Goal: Communication & Community: Share content

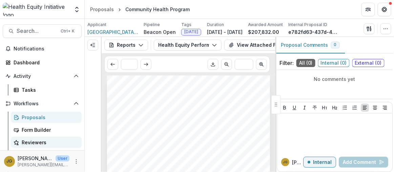
scroll to position [92, 0]
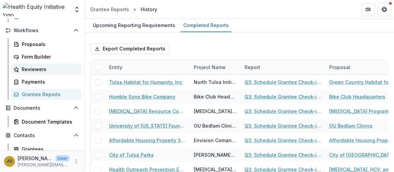
click at [18, 67] on icon at bounding box center [16, 69] width 5 height 5
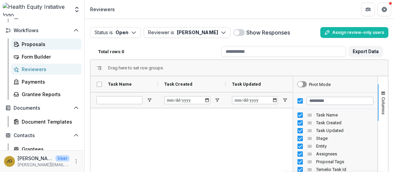
click at [39, 43] on div "Proposals" at bounding box center [49, 44] width 55 height 7
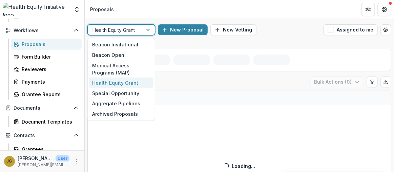
click at [148, 30] on div at bounding box center [149, 30] width 12 height 10
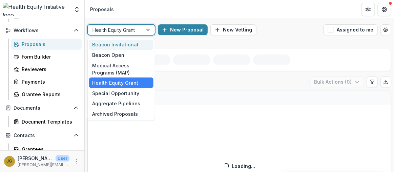
click at [125, 46] on div "Beacon Invitational" at bounding box center [121, 45] width 64 height 10
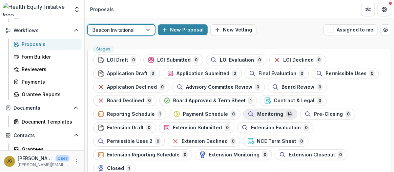
click at [257, 111] on span "Monitoring" at bounding box center [270, 114] width 26 height 6
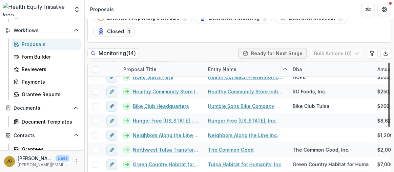
scroll to position [97, 0]
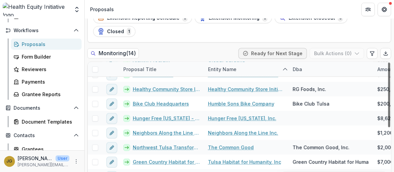
drag, startPoint x: 387, startPoint y: 92, endPoint x: 383, endPoint y: 172, distance: 79.7
click at [388, 127] on div at bounding box center [389, 95] width 2 height 65
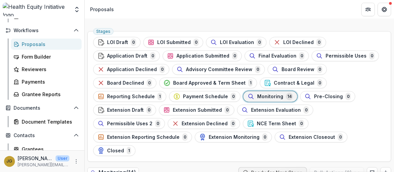
scroll to position [0, 0]
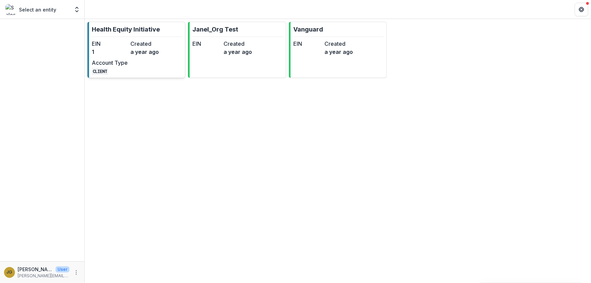
click at [139, 29] on p "Health Equity Initiative" at bounding box center [126, 29] width 68 height 9
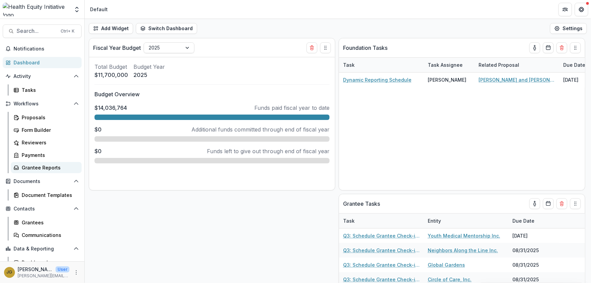
click at [35, 167] on div "Grantee Reports" at bounding box center [49, 167] width 55 height 7
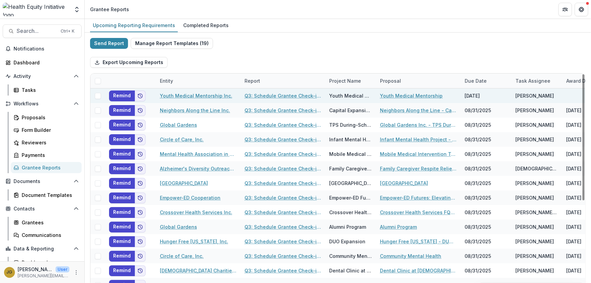
click at [98, 94] on span at bounding box center [98, 96] width 6 height 6
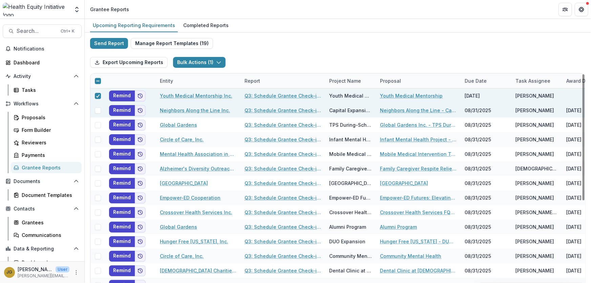
click at [99, 110] on span at bounding box center [98, 110] width 6 height 6
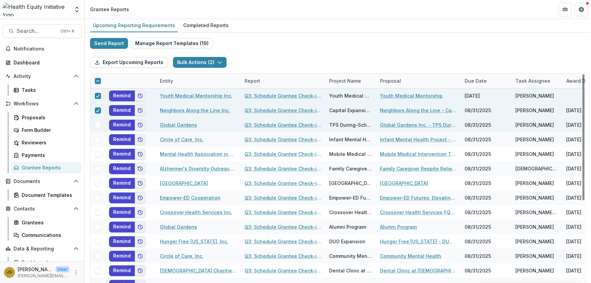
click at [97, 124] on span at bounding box center [98, 125] width 6 height 6
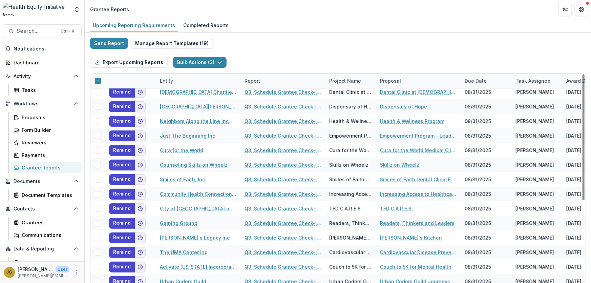
scroll to position [154, 0]
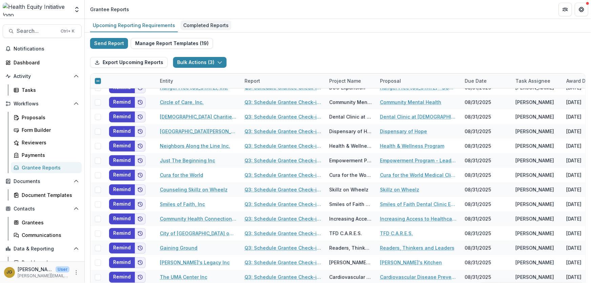
click at [192, 25] on div "Completed Reports" at bounding box center [206, 25] width 51 height 10
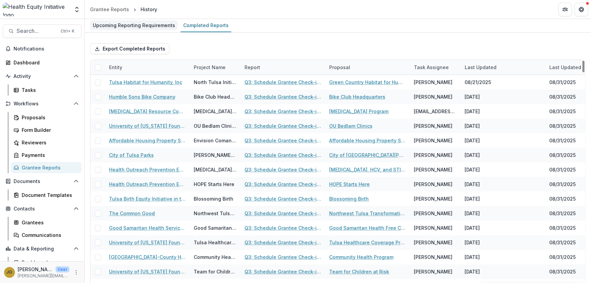
click at [128, 25] on div "Upcoming Reporting Requirements" at bounding box center [134, 25] width 88 height 10
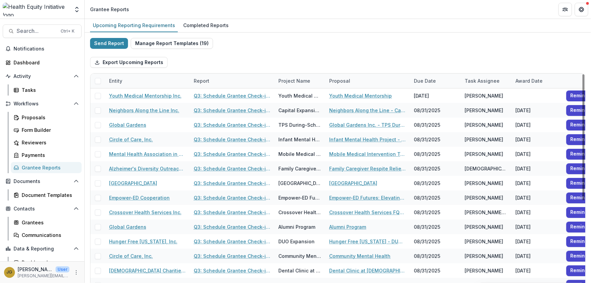
click at [117, 82] on div "Entity" at bounding box center [115, 80] width 21 height 7
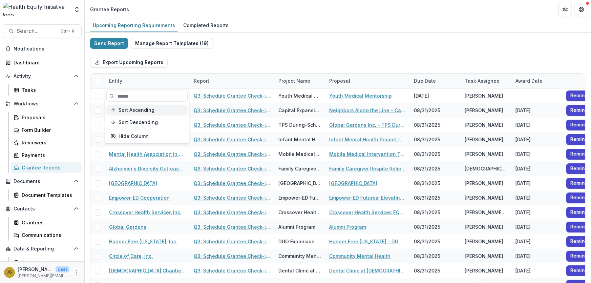
click at [127, 111] on span "Sort Ascending" at bounding box center [137, 110] width 36 height 6
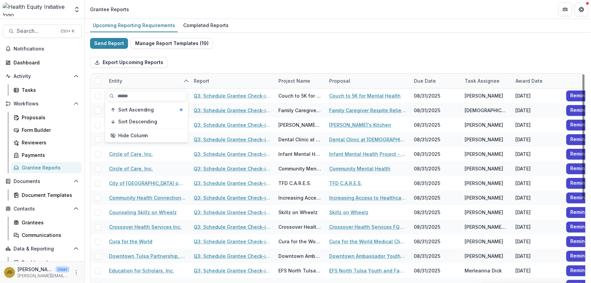
click at [225, 57] on div "Export Upcoming Reports" at bounding box center [338, 62] width 496 height 22
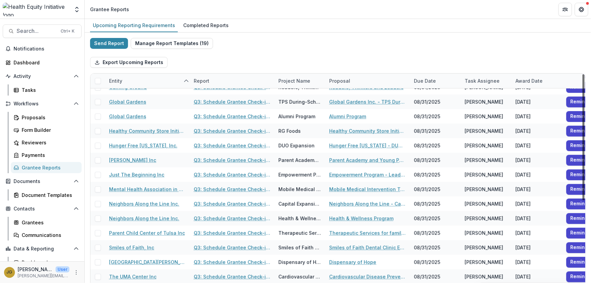
scroll to position [214, 0]
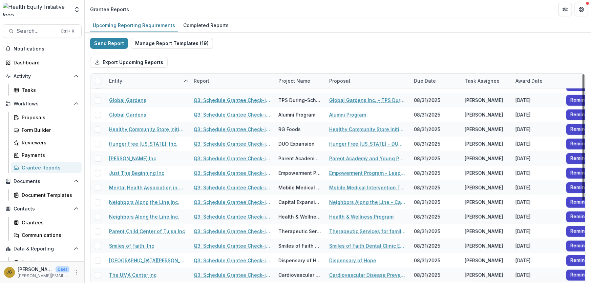
drag, startPoint x: 582, startPoint y: 155, endPoint x: 585, endPoint y: 217, distance: 62.0
click at [585, 200] on div at bounding box center [584, 137] width 2 height 126
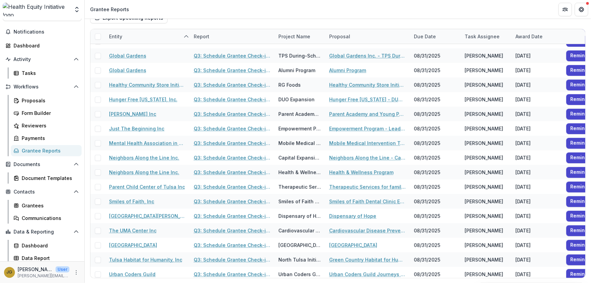
scroll to position [19, 0]
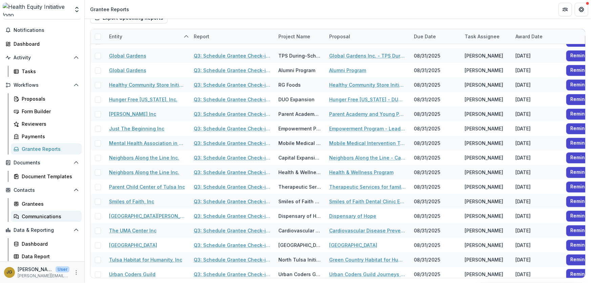
click at [34, 215] on div "Communications" at bounding box center [49, 216] width 55 height 7
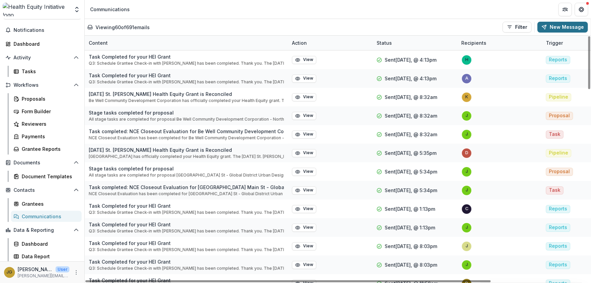
click at [550, 29] on button "New Message" at bounding box center [563, 27] width 50 height 11
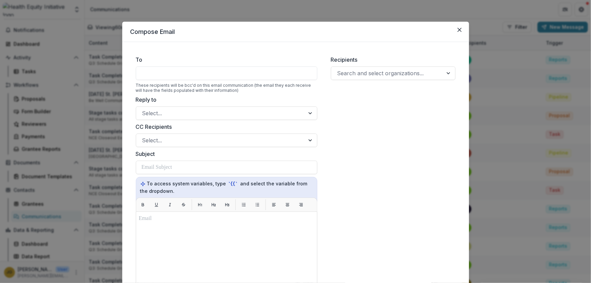
click at [155, 73] on div at bounding box center [227, 73] width 182 height 14
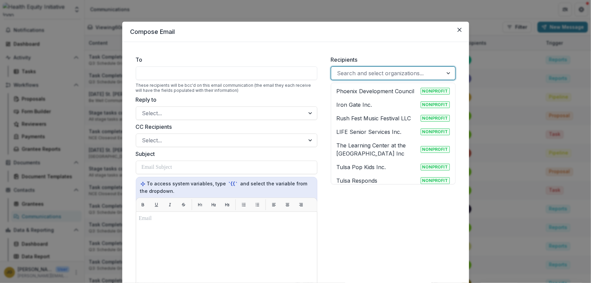
click at [352, 75] on div at bounding box center [387, 72] width 100 height 9
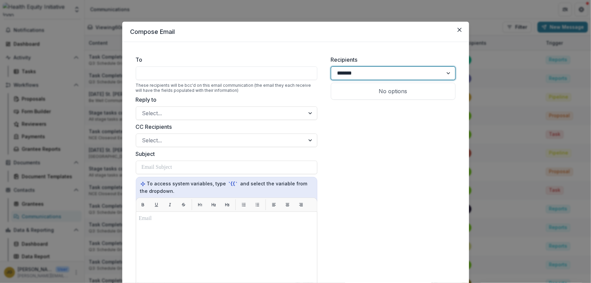
type input "********"
click at [358, 94] on p "Activate [US_STATE] Incorporated" at bounding box center [377, 95] width 81 height 16
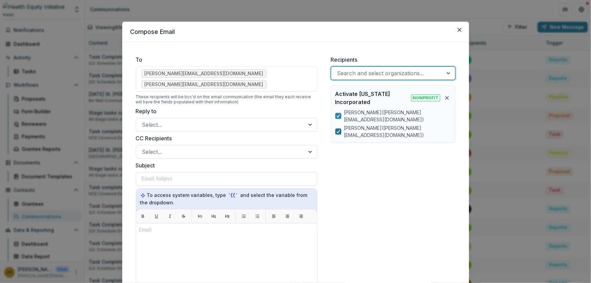
click at [338, 132] on icon at bounding box center [338, 131] width 4 height 3
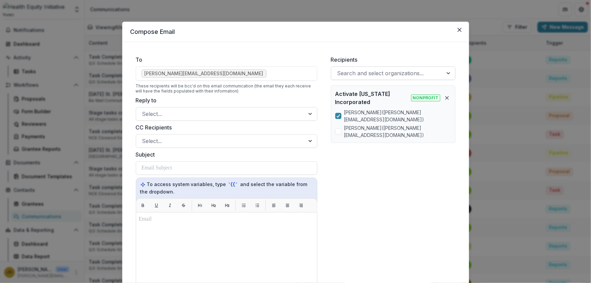
click at [359, 73] on div at bounding box center [387, 72] width 100 height 9
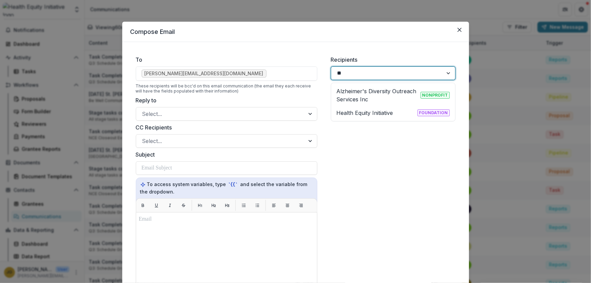
type input "***"
click at [352, 93] on p "Alzheimer's Diversity Outreach Services Inc" at bounding box center [377, 95] width 81 height 16
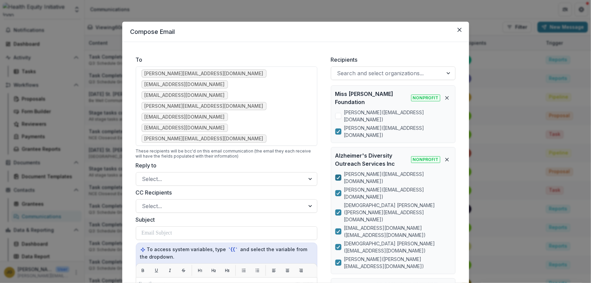
click at [338, 176] on icon at bounding box center [338, 177] width 4 height 3
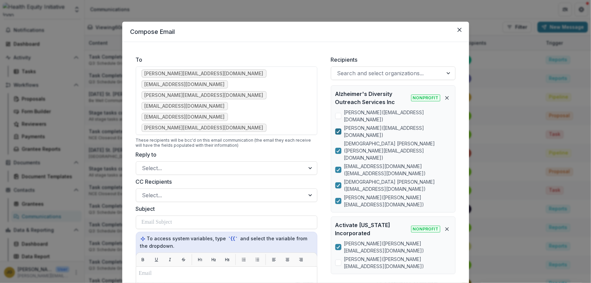
click at [338, 130] on polyline at bounding box center [338, 131] width 3 height 3
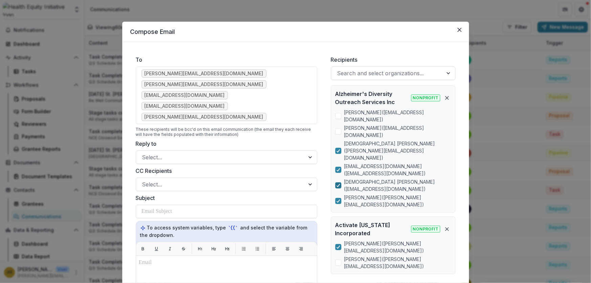
click at [337, 184] on icon at bounding box center [338, 185] width 4 height 3
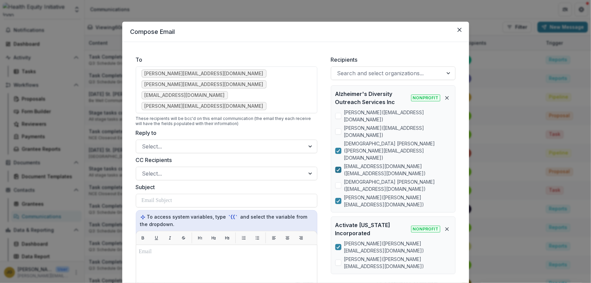
click at [340, 167] on span at bounding box center [338, 170] width 6 height 6
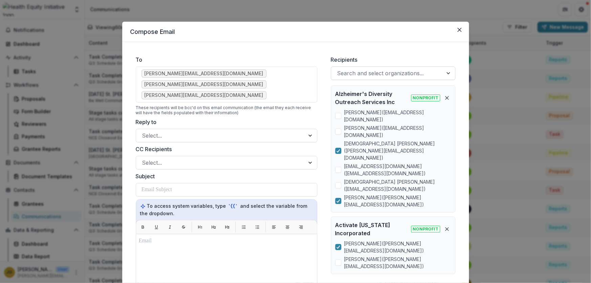
click at [344, 74] on div at bounding box center [387, 72] width 100 height 9
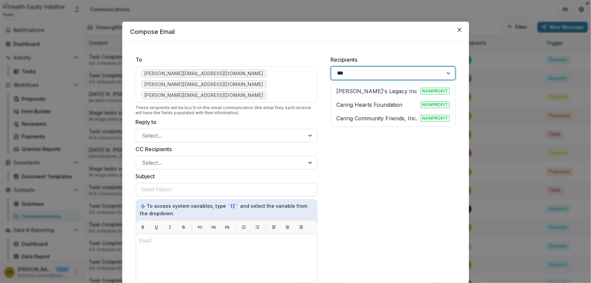
type input "****"
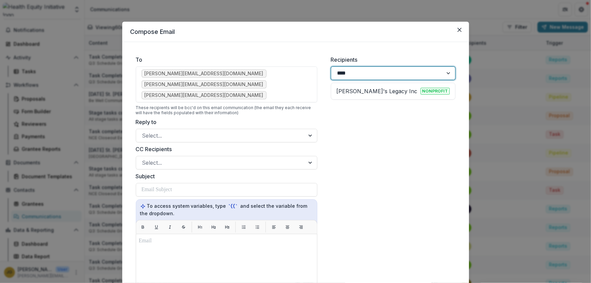
click at [346, 94] on p "[PERSON_NAME]'s Legacy Inc" at bounding box center [377, 91] width 81 height 8
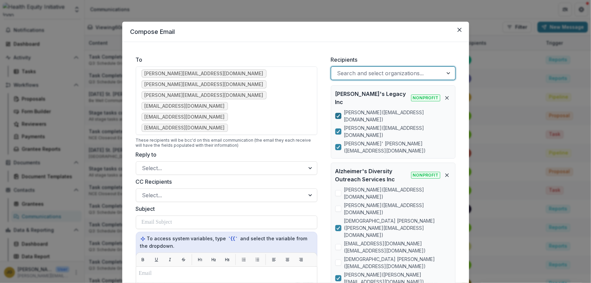
click at [336, 114] on icon at bounding box center [338, 115] width 4 height 3
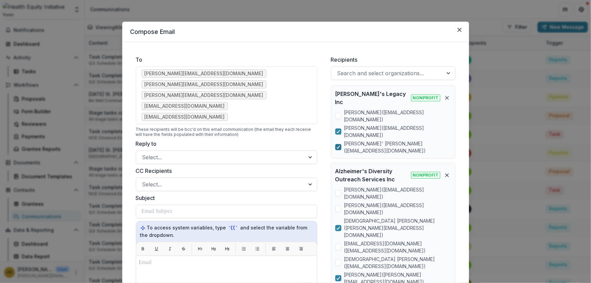
click at [337, 146] on polyline at bounding box center [338, 147] width 3 height 3
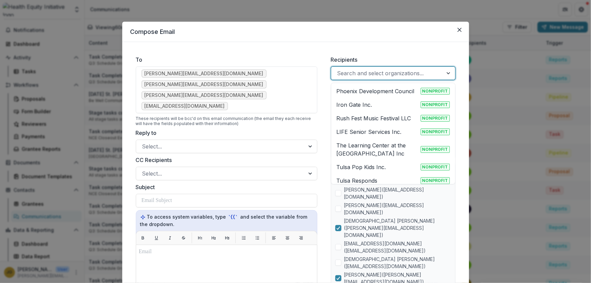
click at [413, 72] on div at bounding box center [387, 72] width 100 height 9
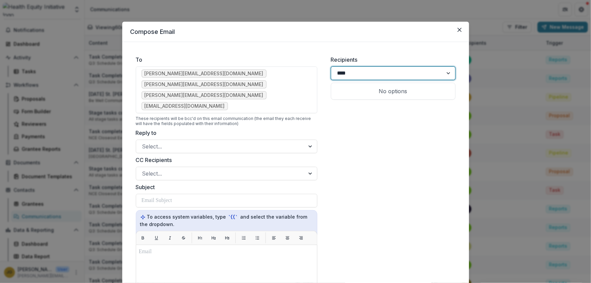
type input "*****"
click at [364, 91] on p "[DEMOGRAPHIC_DATA] Charities of the Diocese of [GEOGRAPHIC_DATA]" at bounding box center [377, 99] width 81 height 24
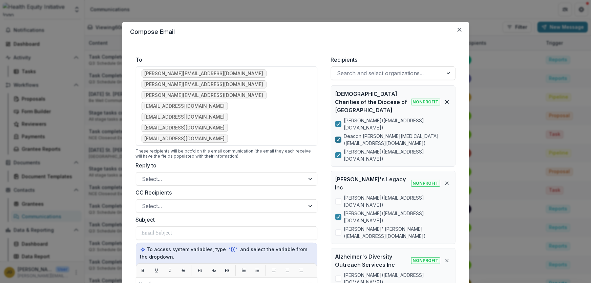
click at [337, 138] on icon at bounding box center [338, 139] width 4 height 3
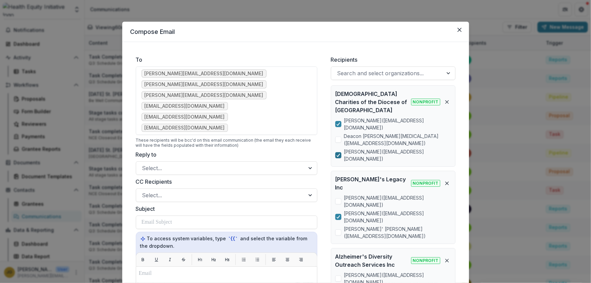
click at [337, 153] on icon at bounding box center [338, 154] width 4 height 3
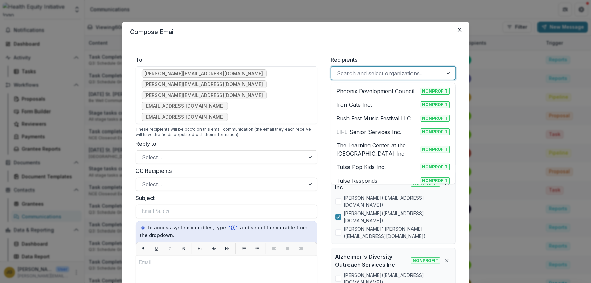
click at [350, 69] on div at bounding box center [387, 72] width 100 height 9
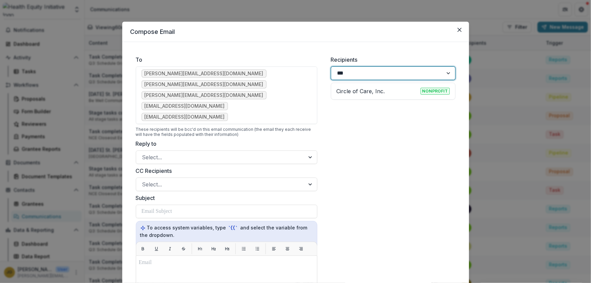
type input "****"
click at [342, 94] on p "Circle of Care, Inc." at bounding box center [361, 91] width 48 height 8
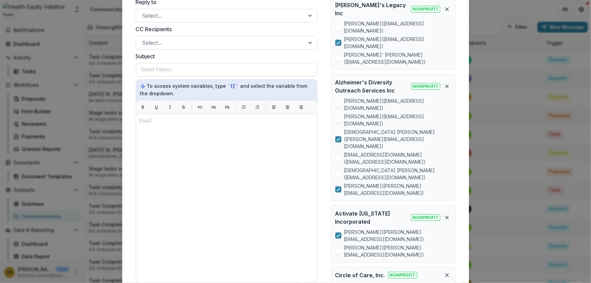
scroll to position [185, 0]
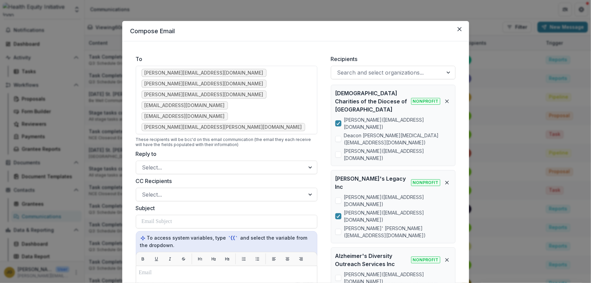
scroll to position [0, 0]
click at [345, 75] on div at bounding box center [387, 72] width 100 height 9
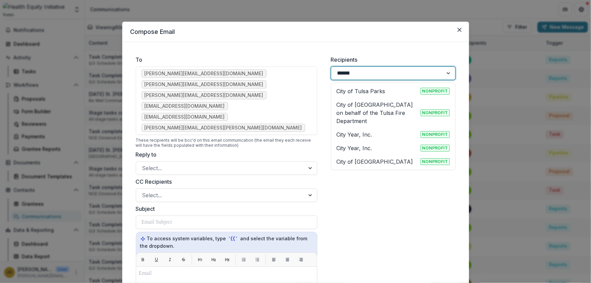
type input "*******"
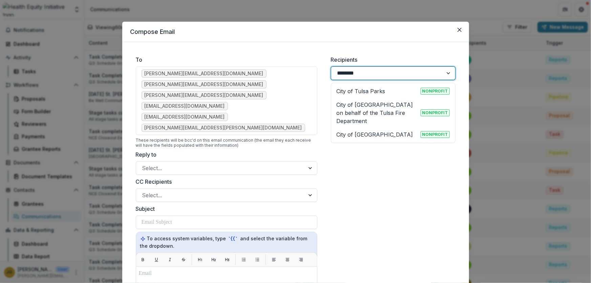
click at [361, 89] on p "City of Tulsa Parks" at bounding box center [361, 91] width 49 height 8
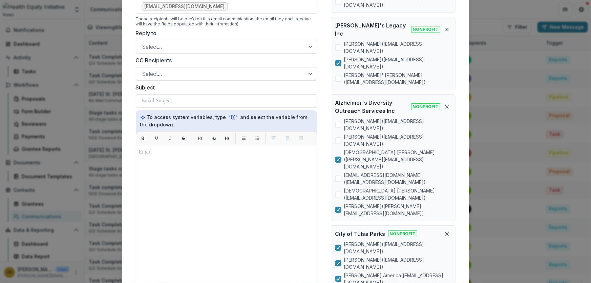
scroll to position [185, 0]
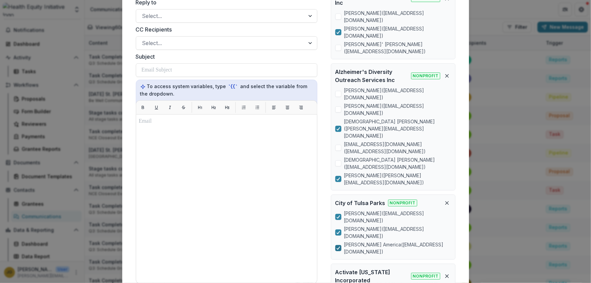
click at [337, 245] on div at bounding box center [338, 247] width 4 height 5
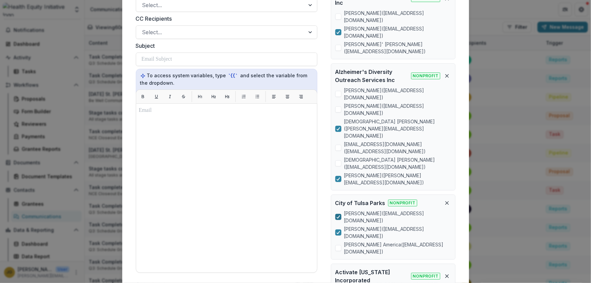
scroll to position [174, 0]
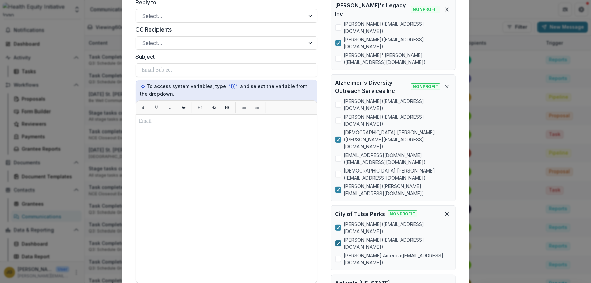
click at [337, 241] on icon at bounding box center [338, 242] width 4 height 3
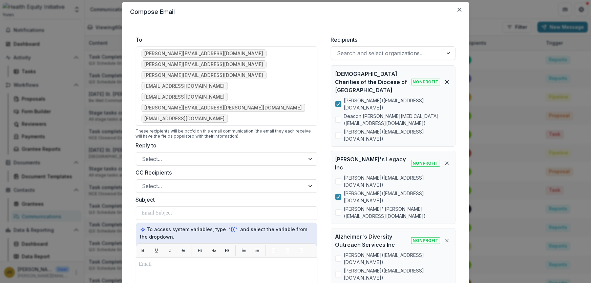
scroll to position [0, 0]
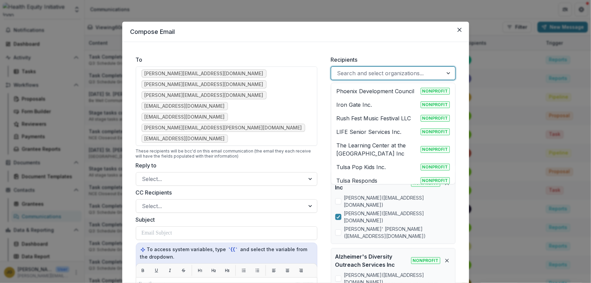
click at [360, 70] on div at bounding box center [387, 72] width 100 height 9
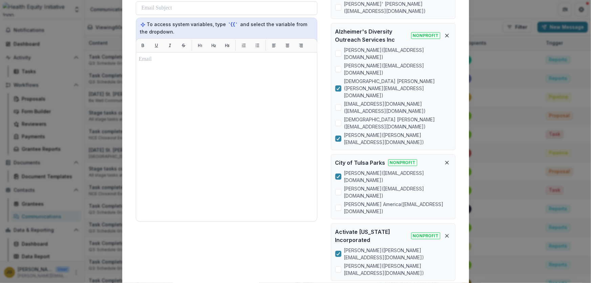
scroll to position [226, 0]
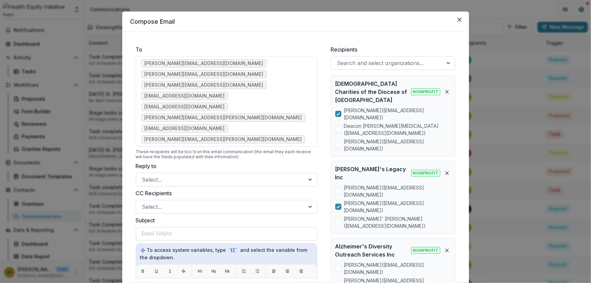
scroll to position [0, 0]
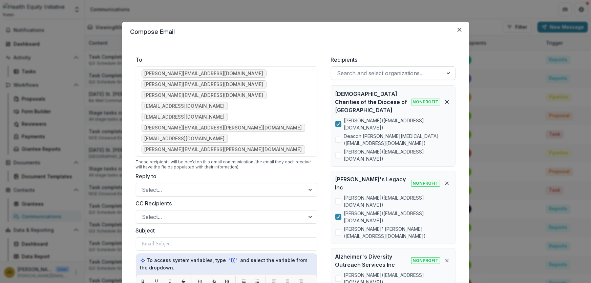
click at [350, 74] on div at bounding box center [387, 72] width 100 height 9
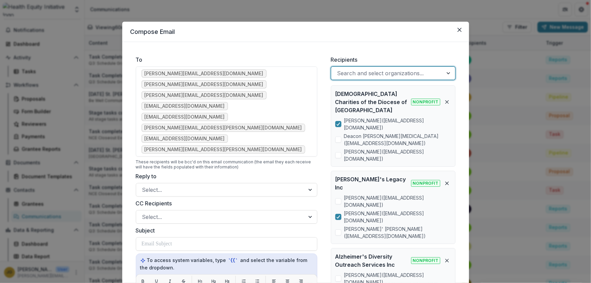
type input "*"
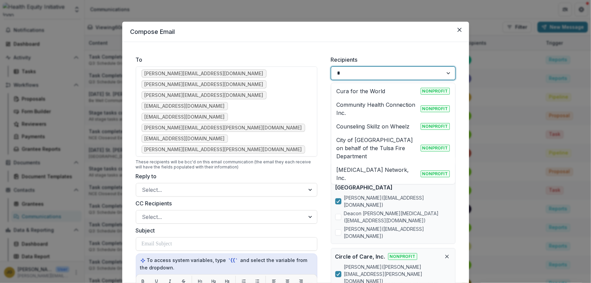
click at [355, 106] on p "Community Health Connection Inc." at bounding box center [377, 109] width 81 height 16
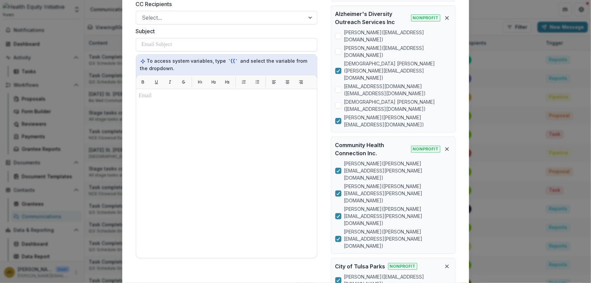
scroll to position [212, 0]
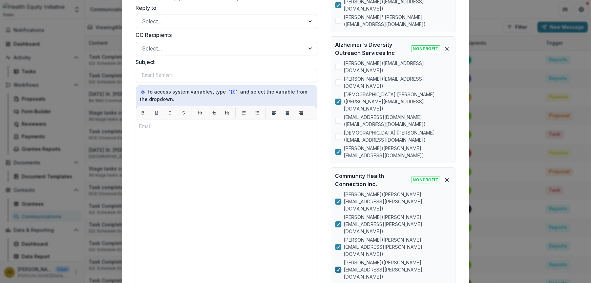
click at [337, 268] on icon at bounding box center [338, 269] width 4 height 3
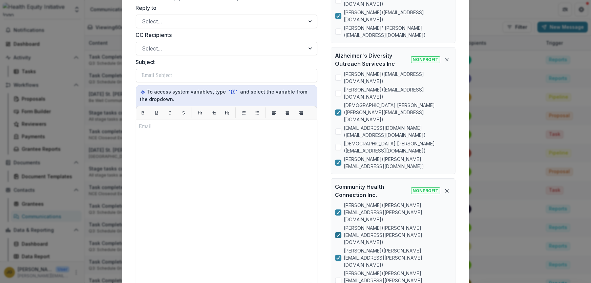
click at [337, 233] on icon at bounding box center [338, 234] width 4 height 3
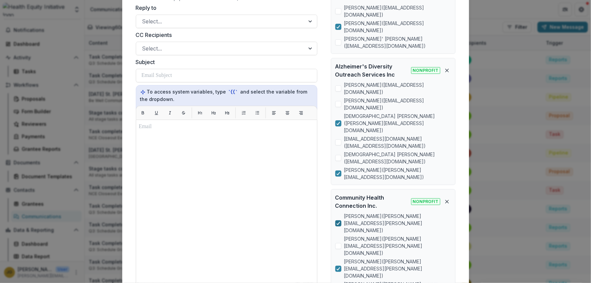
click at [336, 222] on icon at bounding box center [338, 223] width 4 height 3
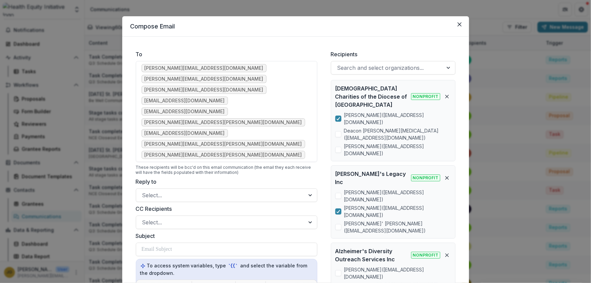
scroll to position [0, 0]
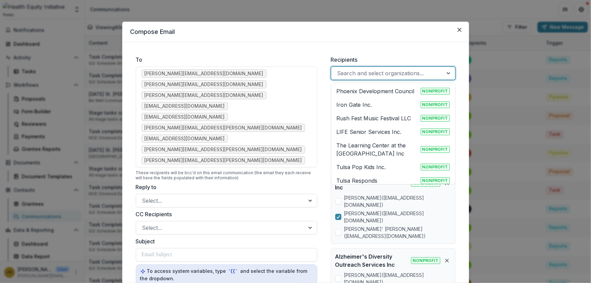
click at [354, 71] on div at bounding box center [387, 72] width 100 height 9
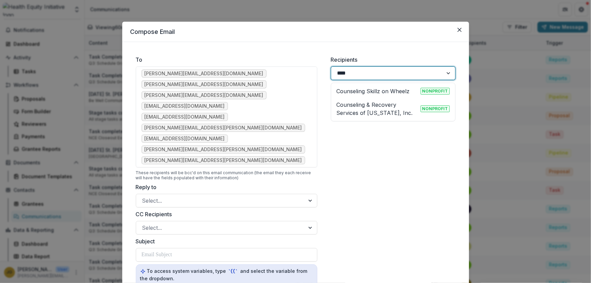
type input "*****"
click at [354, 91] on p "Counseling Skillz on Wheelz" at bounding box center [373, 91] width 73 height 8
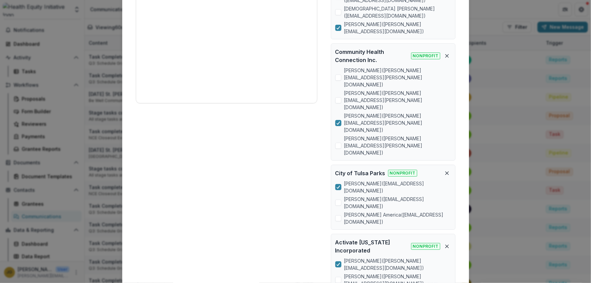
scroll to position [398, 0]
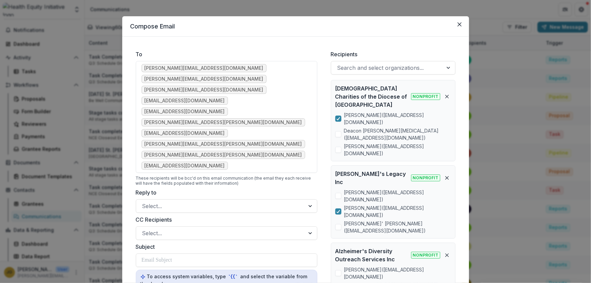
scroll to position [0, 0]
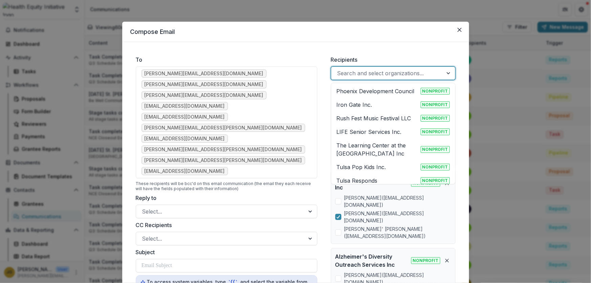
click at [341, 71] on div at bounding box center [387, 72] width 100 height 9
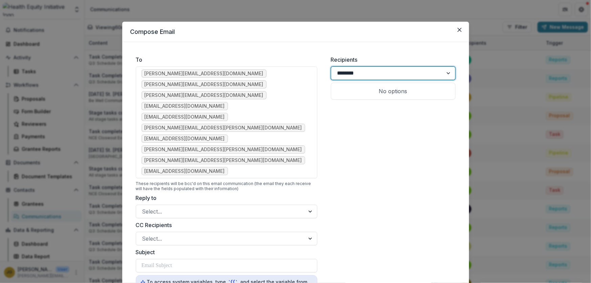
type input "*********"
click at [344, 92] on p "Crossover Health Services Inc." at bounding box center [377, 91] width 80 height 8
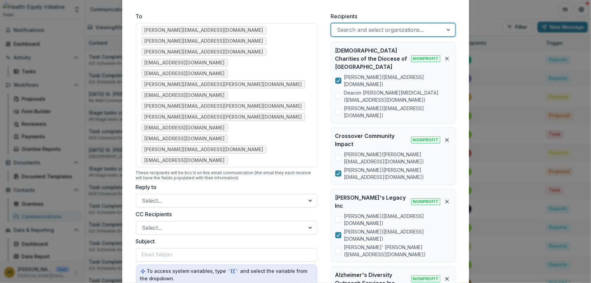
scroll to position [61, 0]
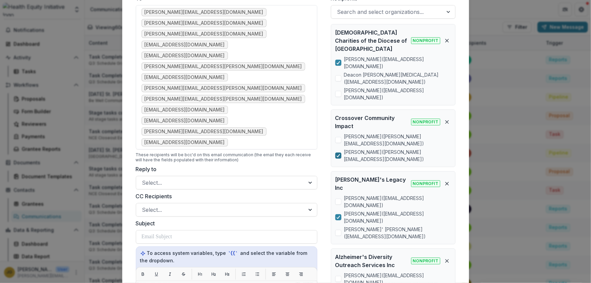
click at [338, 154] on polyline at bounding box center [338, 155] width 3 height 3
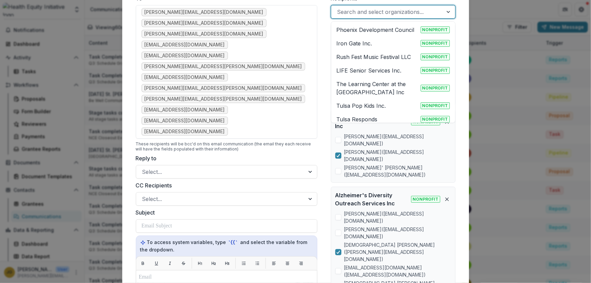
click at [342, 12] on div at bounding box center [387, 11] width 100 height 9
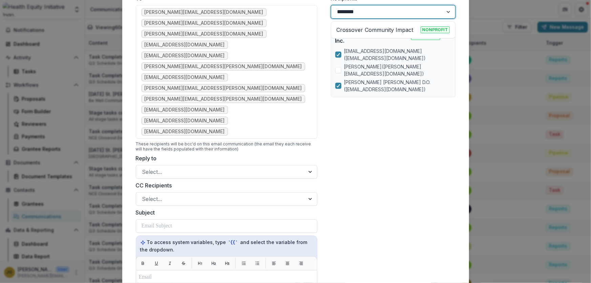
type input "*********"
drag, startPoint x: 363, startPoint y: 84, endPoint x: 380, endPoint y: 123, distance: 43.1
click at [380, 123] on div "Recipients 1 result available for search term crossover. Use Up and Down to cho…" at bounding box center [392, 217] width 135 height 456
click at [355, 29] on p "Crossover Community Impact" at bounding box center [375, 30] width 77 height 8
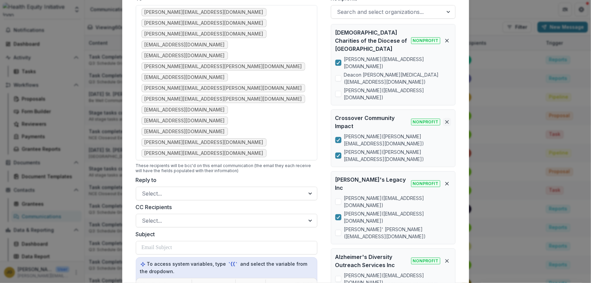
click at [447, 119] on icon "Remove organization" at bounding box center [446, 121] width 5 height 5
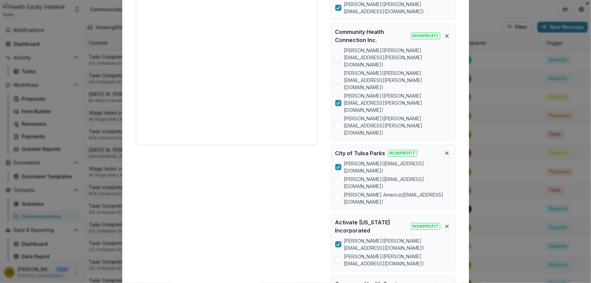
scroll to position [400, 0]
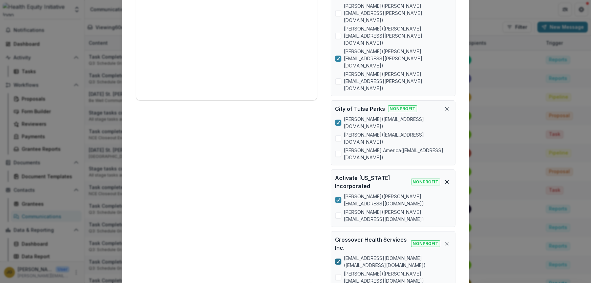
click at [338, 260] on icon at bounding box center [338, 261] width 4 height 3
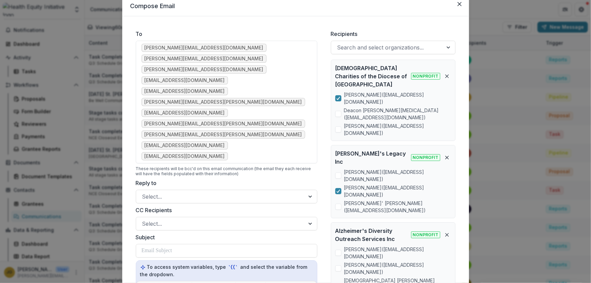
scroll to position [0, 0]
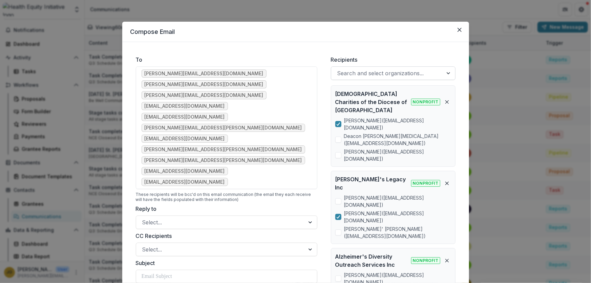
click at [340, 72] on div at bounding box center [387, 72] width 100 height 9
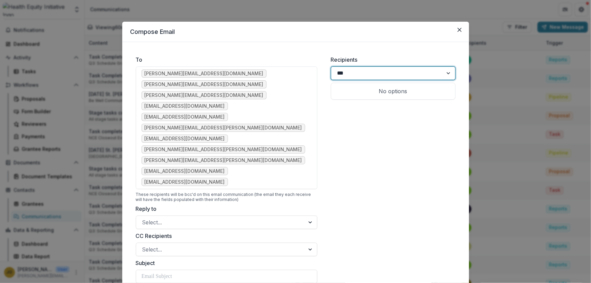
type input "****"
click at [346, 93] on p "Cura for the World" at bounding box center [361, 91] width 49 height 8
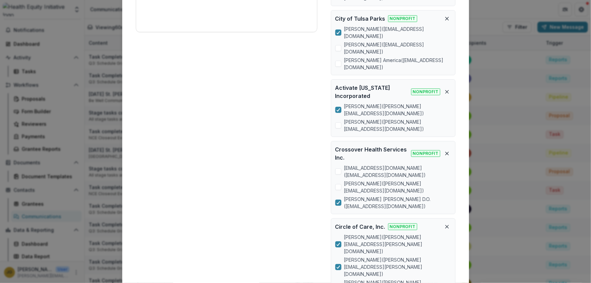
scroll to position [491, 0]
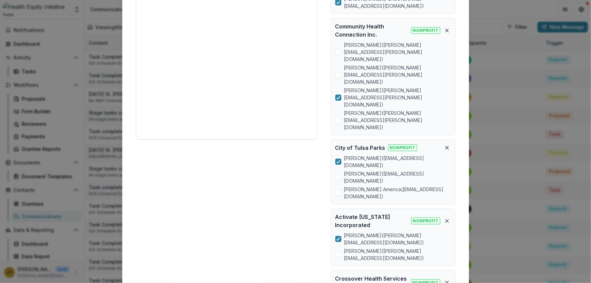
scroll to position [0, 0]
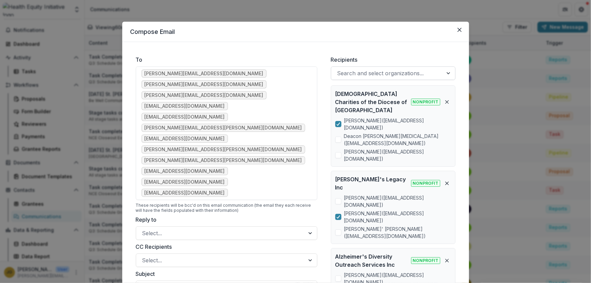
click at [384, 71] on div at bounding box center [387, 72] width 100 height 9
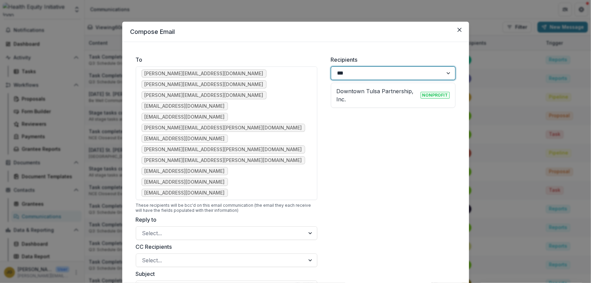
type input "****"
click at [372, 88] on p "Downtown Tulsa Partnership, Inc." at bounding box center [377, 95] width 81 height 16
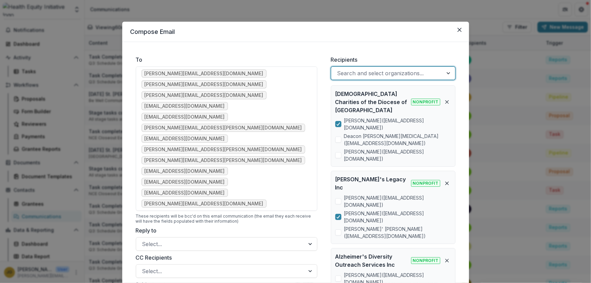
click at [342, 70] on div at bounding box center [387, 72] width 100 height 9
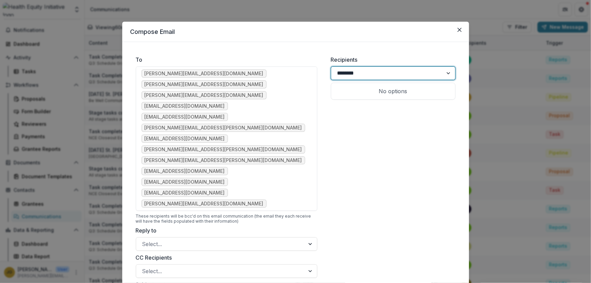
type input "*********"
click at [350, 91] on p "Education for Scholars, Inc." at bounding box center [373, 91] width 72 height 8
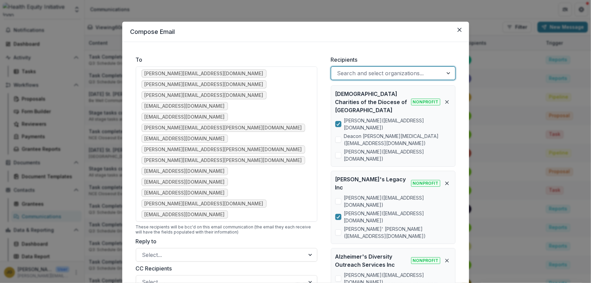
click at [370, 72] on div at bounding box center [387, 72] width 100 height 9
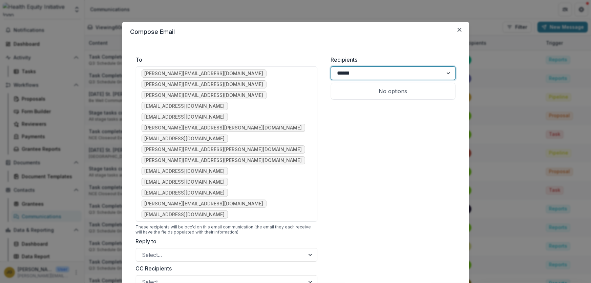
type input "*******"
click at [360, 93] on p "Gaining Ground" at bounding box center [357, 91] width 40 height 8
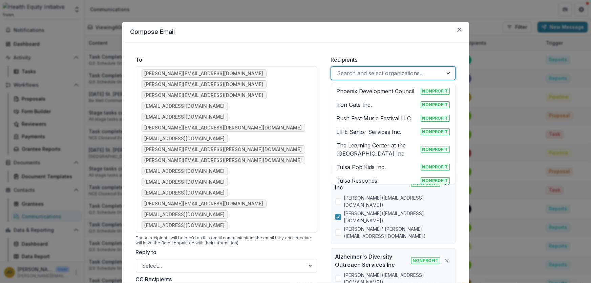
click at [338, 76] on div at bounding box center [387, 72] width 100 height 9
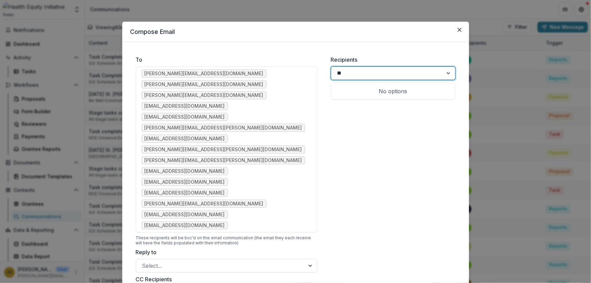
type input "***"
click at [345, 91] on p "Global Gardens Inc." at bounding box center [362, 91] width 51 height 8
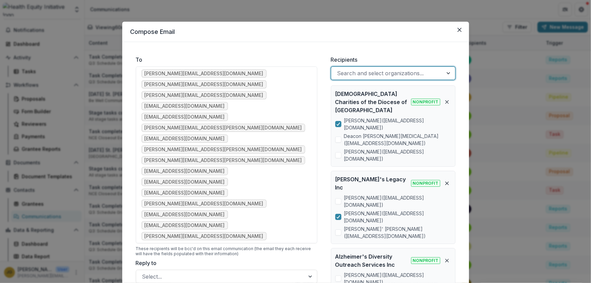
click at [349, 73] on div at bounding box center [387, 72] width 100 height 9
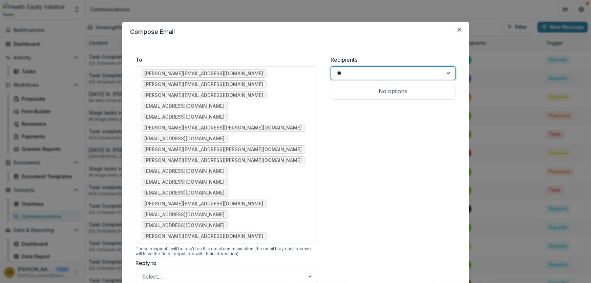
type input "*"
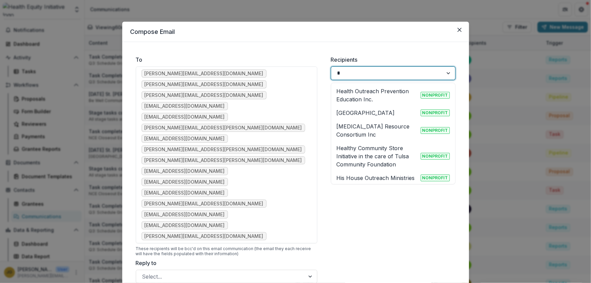
click at [357, 148] on p "Healthy Community Store Initiative in the care of Tulsa Community Foundation" at bounding box center [377, 156] width 81 height 24
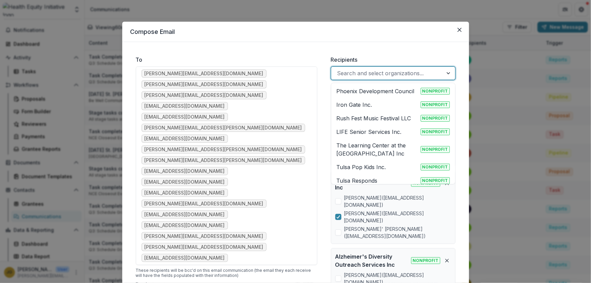
click at [349, 75] on div at bounding box center [387, 72] width 100 height 9
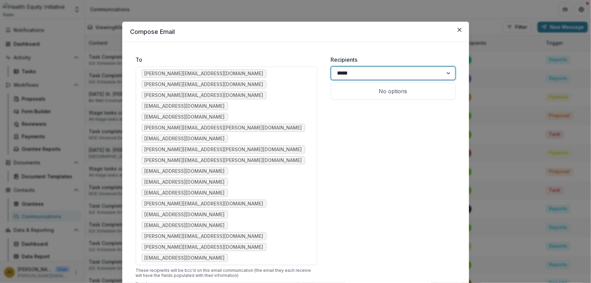
type input "******"
click at [345, 95] on div "Hunger Free [US_STATE], Inc. Nonprofit" at bounding box center [393, 91] width 121 height 14
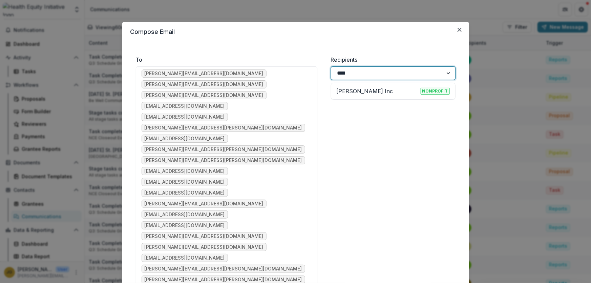
type input "*****"
click at [345, 95] on div "[PERSON_NAME] Inc Nonprofit" at bounding box center [393, 91] width 121 height 14
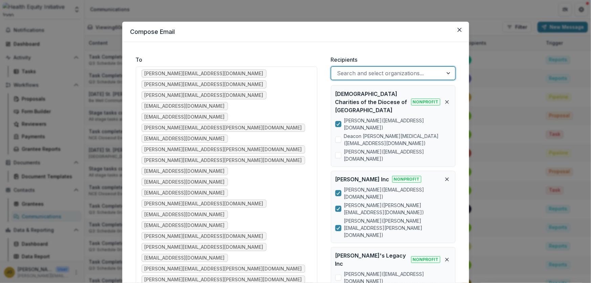
click at [346, 74] on div at bounding box center [387, 72] width 100 height 9
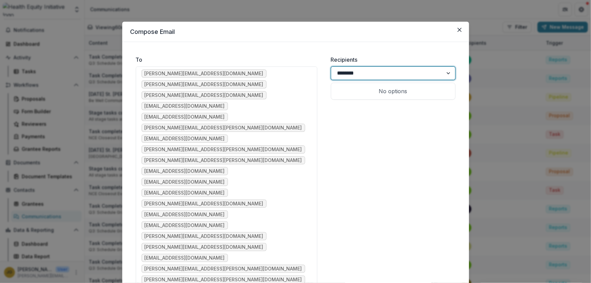
type input "********"
click at [342, 93] on p "Just The Beginning Inc" at bounding box center [367, 91] width 60 height 8
type input "******"
click at [342, 93] on p "Mental Health Association in Tulsa dba Mental Health Association [US_STATE]" at bounding box center [377, 99] width 81 height 24
type input "****"
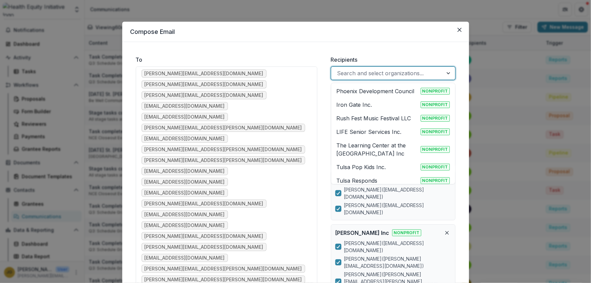
click at [344, 73] on div at bounding box center [387, 72] width 100 height 9
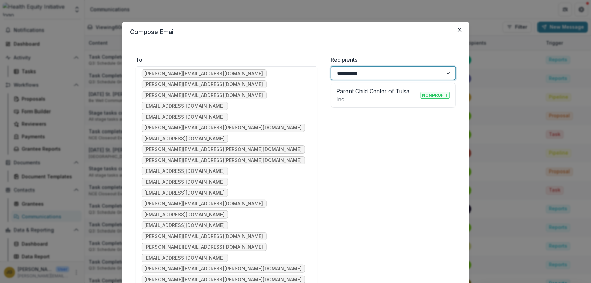
type input "**********"
click at [345, 90] on p "Parent Child Center of Tulsa Inc" at bounding box center [377, 95] width 81 height 16
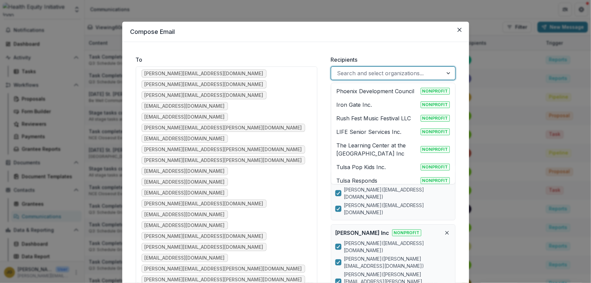
click at [348, 74] on div at bounding box center [387, 72] width 100 height 9
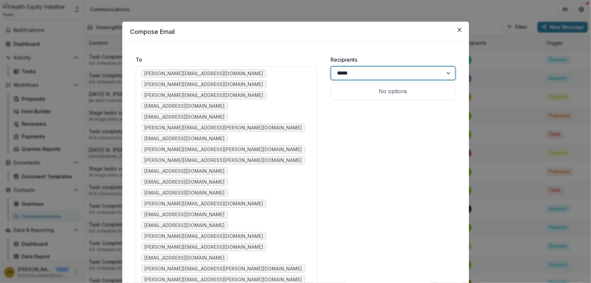
type input "******"
click at [347, 89] on p "Smiles of Faith, Inc" at bounding box center [361, 91] width 49 height 8
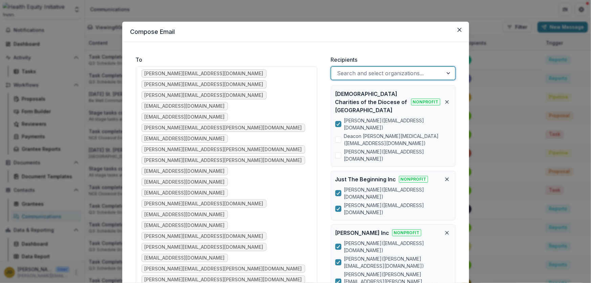
click at [345, 73] on div at bounding box center [387, 72] width 100 height 9
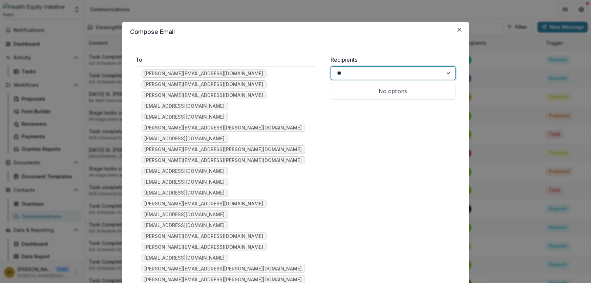
type input "*"
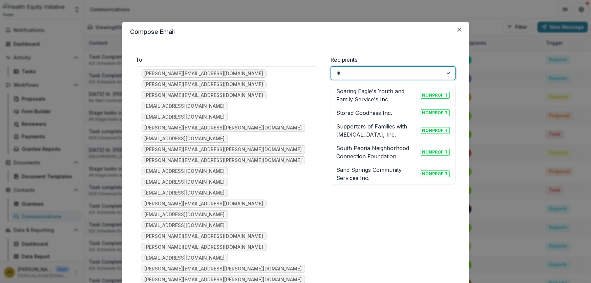
type input "**"
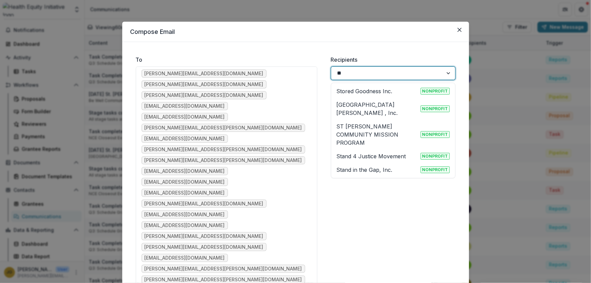
click at [355, 105] on p "[GEOGRAPHIC_DATA][PERSON_NAME] , Inc." at bounding box center [377, 109] width 81 height 16
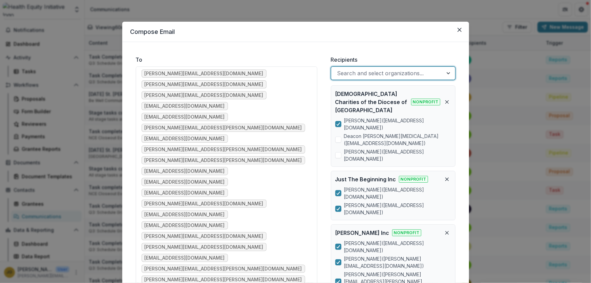
click at [339, 72] on div at bounding box center [387, 72] width 100 height 9
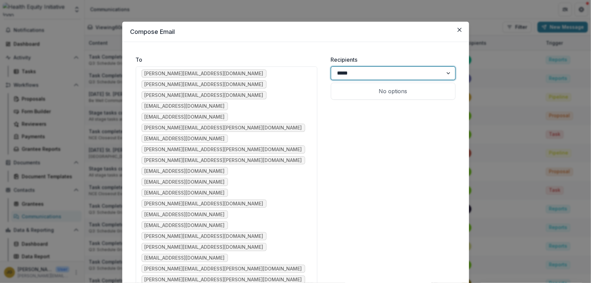
type input "******"
click at [343, 91] on p "The UMA Center Inc" at bounding box center [364, 91] width 54 height 8
type input "*****"
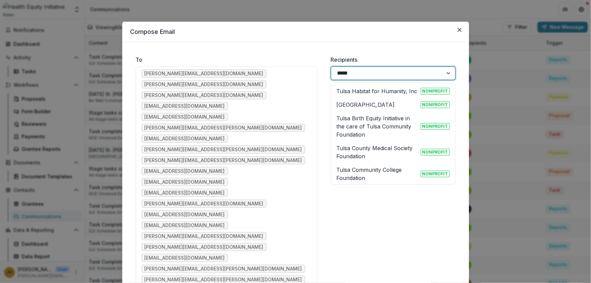
click at [343, 91] on p "Tulsa Habitat for Humanity, Inc" at bounding box center [377, 91] width 81 height 8
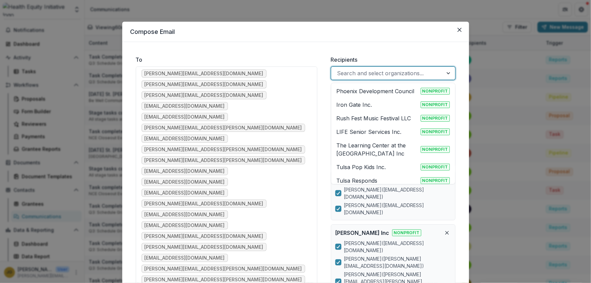
click at [342, 75] on div at bounding box center [387, 72] width 100 height 9
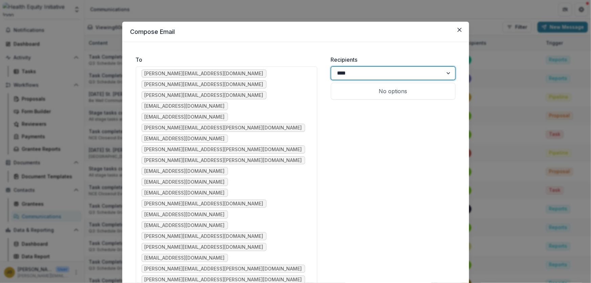
type input "*****"
click at [350, 106] on p "Urban Coders Guild" at bounding box center [362, 105] width 51 height 8
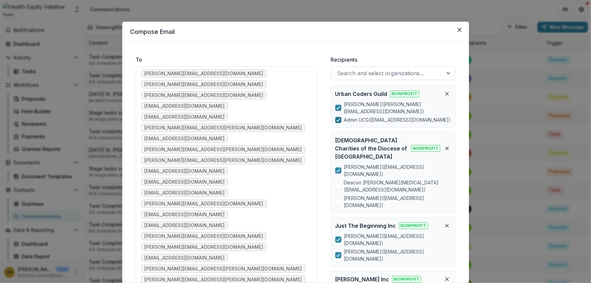
click at [338, 118] on icon at bounding box center [338, 119] width 4 height 3
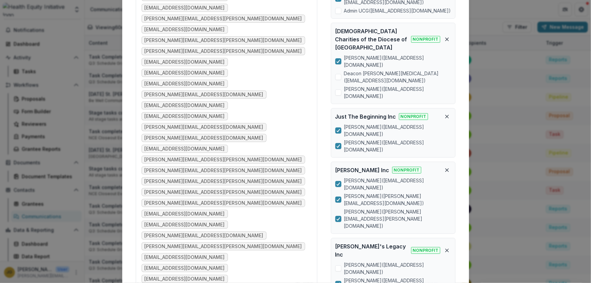
scroll to position [123, 0]
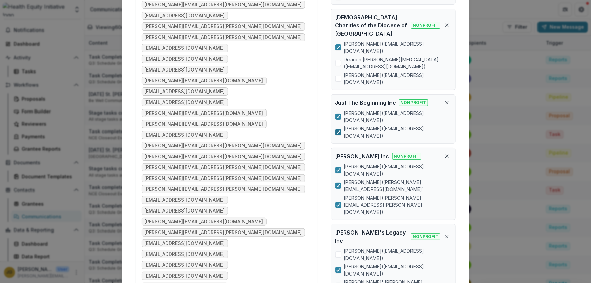
click at [337, 130] on icon at bounding box center [338, 131] width 4 height 3
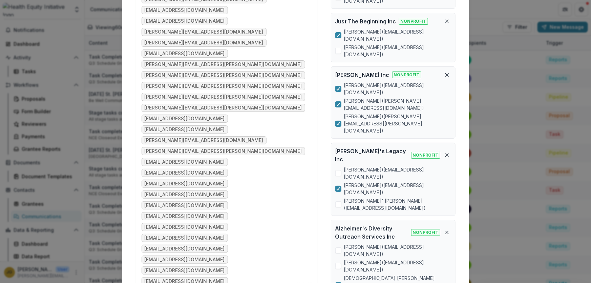
scroll to position [215, 0]
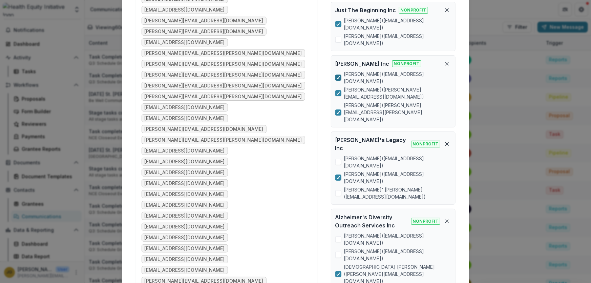
click at [336, 76] on icon at bounding box center [338, 77] width 4 height 3
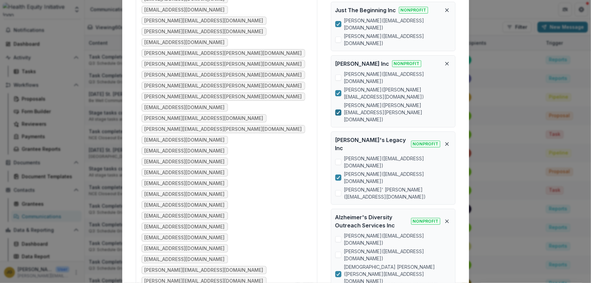
click at [337, 111] on icon at bounding box center [338, 112] width 4 height 3
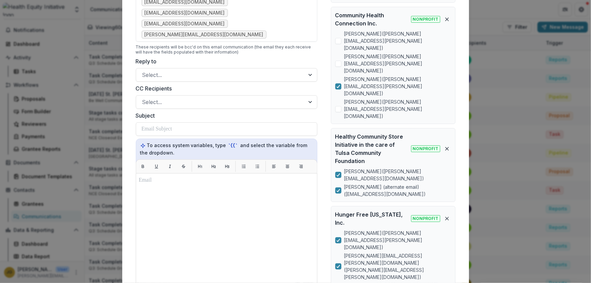
scroll to position [554, 0]
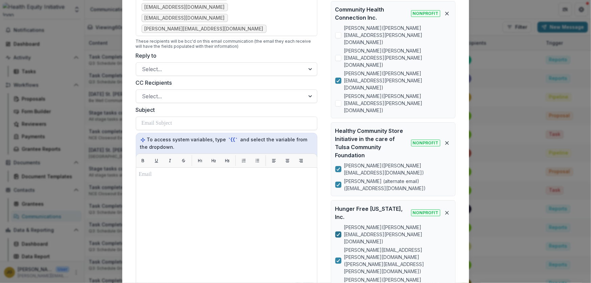
click at [339, 233] on icon at bounding box center [338, 234] width 4 height 3
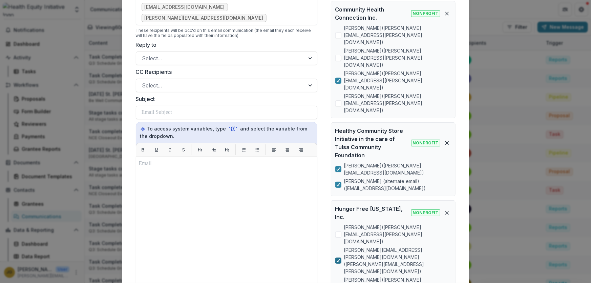
click at [338, 259] on icon at bounding box center [338, 260] width 4 height 3
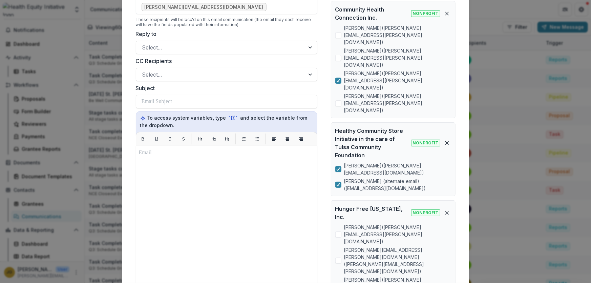
scroll to position [543, 0]
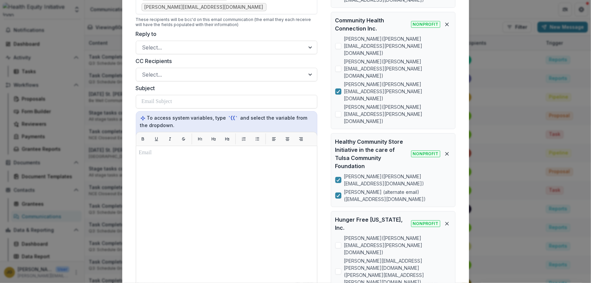
scroll to position [532, 0]
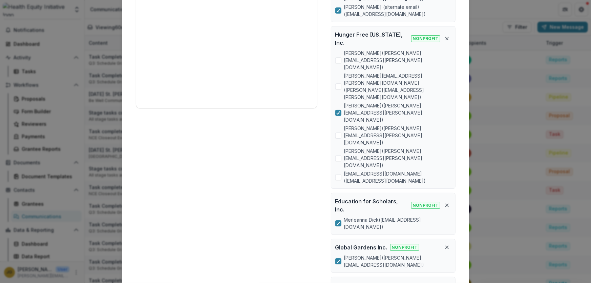
scroll to position [737, 0]
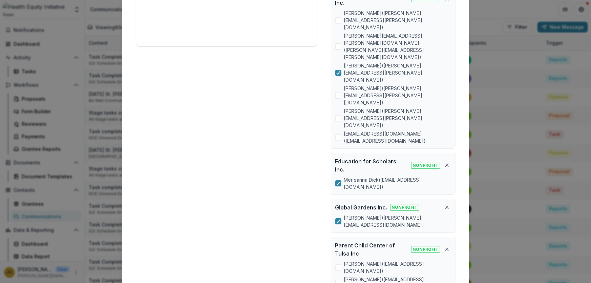
scroll to position [799, 0]
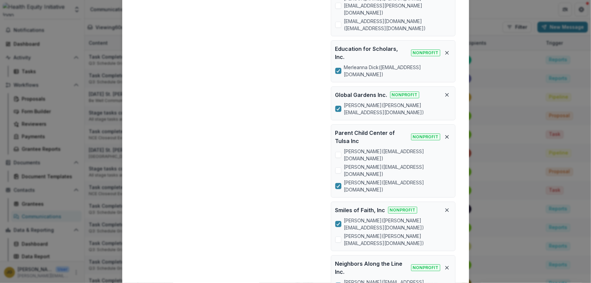
scroll to position [891, 0]
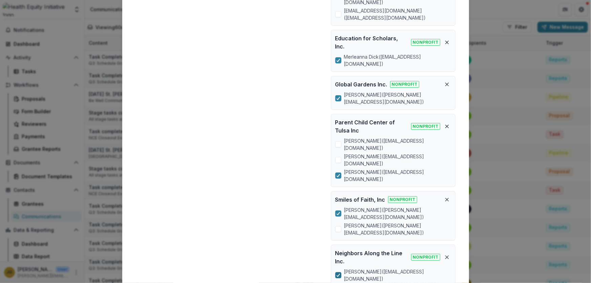
click at [339, 272] on div at bounding box center [338, 274] width 4 height 5
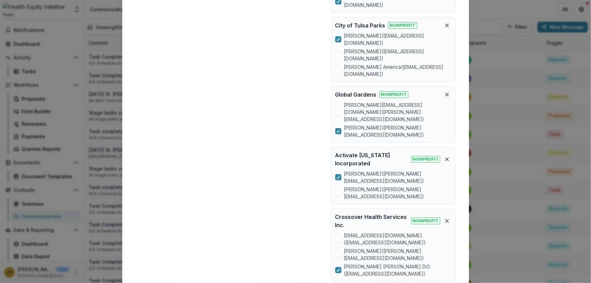
scroll to position [1199, 0]
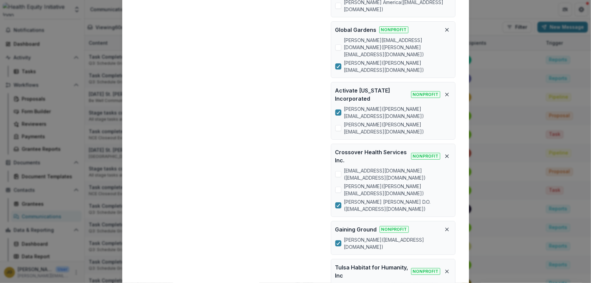
scroll to position [1291, 0]
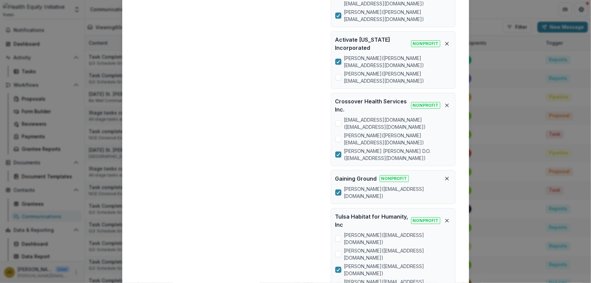
scroll to position [1322, 0]
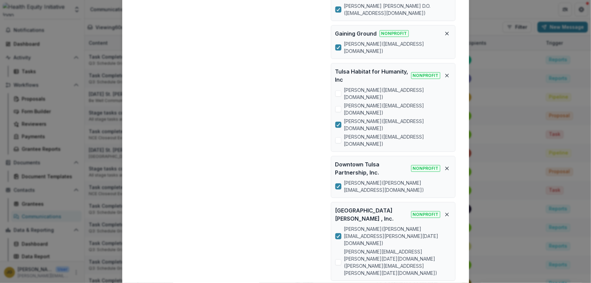
scroll to position [1462, 0]
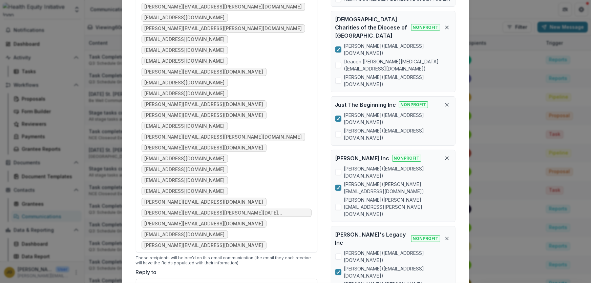
scroll to position [138, 0]
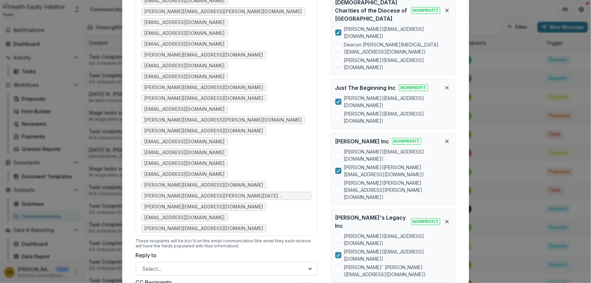
click at [152, 264] on div at bounding box center [220, 268] width 156 height 9
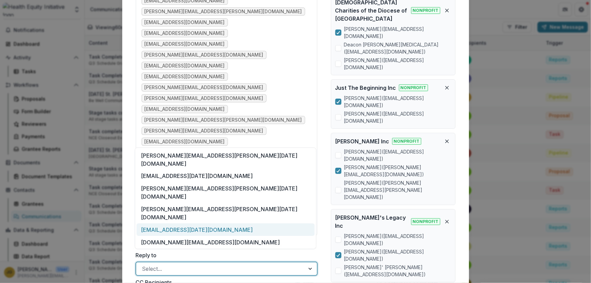
click at [162, 223] on div "[EMAIL_ADDRESS][DATE][DOMAIN_NAME]" at bounding box center [225, 229] width 178 height 13
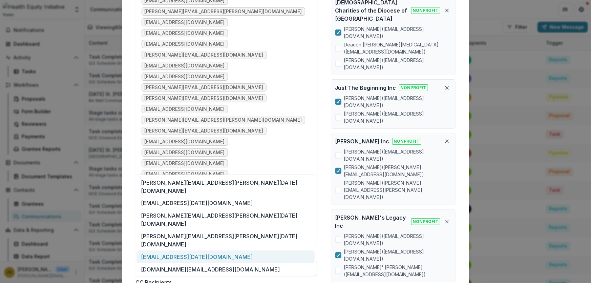
click at [156, 250] on div "[EMAIL_ADDRESS][DATE][DOMAIN_NAME]" at bounding box center [225, 256] width 178 height 13
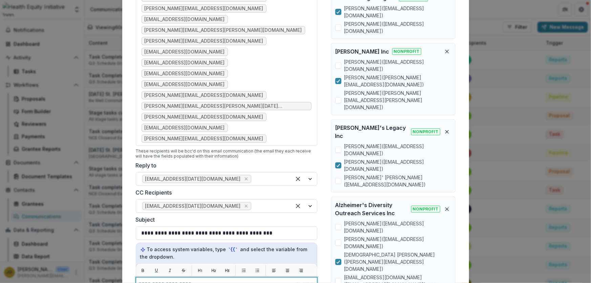
scroll to position [261, 0]
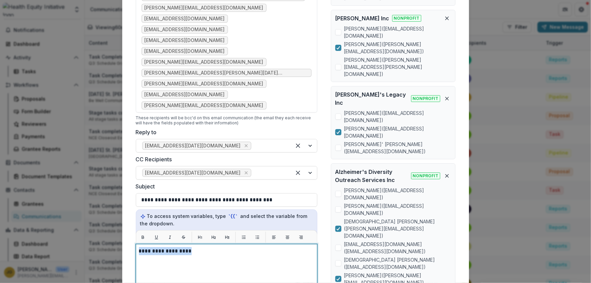
drag, startPoint x: 193, startPoint y: 119, endPoint x: 129, endPoint y: 119, distance: 64.0
drag, startPoint x: 203, startPoint y: 120, endPoint x: 192, endPoint y: 121, distance: 10.9
click at [192, 247] on p "**********" at bounding box center [226, 251] width 175 height 8
click at [270, 247] on p "**********" at bounding box center [226, 251] width 175 height 8
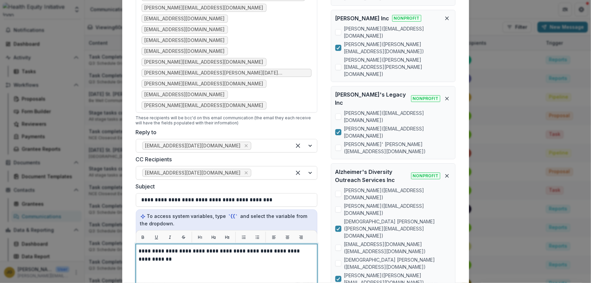
click at [272, 247] on p "**********" at bounding box center [226, 255] width 175 height 16
drag, startPoint x: 195, startPoint y: 127, endPoint x: 200, endPoint y: 127, distance: 4.4
click at [195, 247] on p "**********" at bounding box center [226, 255] width 175 height 16
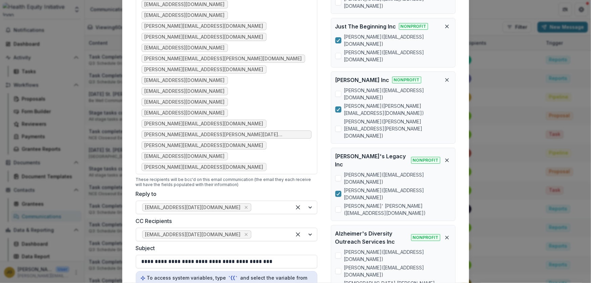
scroll to position [199, 0]
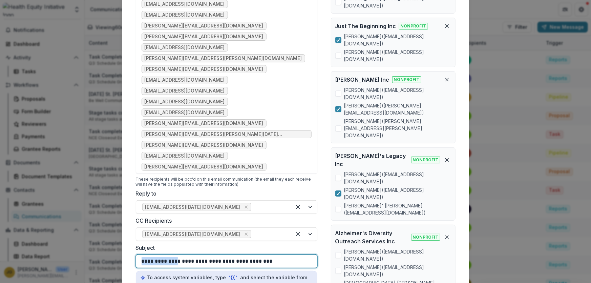
drag, startPoint x: 171, startPoint y: 129, endPoint x: 139, endPoint y: 132, distance: 32.0
click at [139, 254] on div "**********" at bounding box center [227, 261] width 182 height 14
click at [185, 257] on p "**********" at bounding box center [199, 261] width 114 height 8
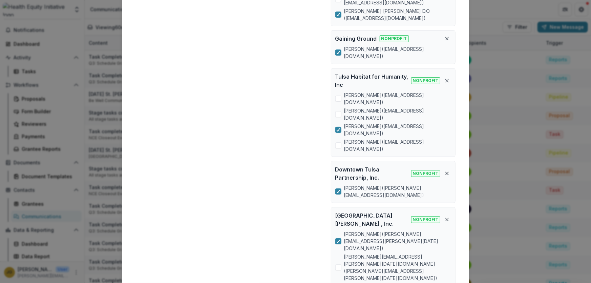
scroll to position [1462, 0]
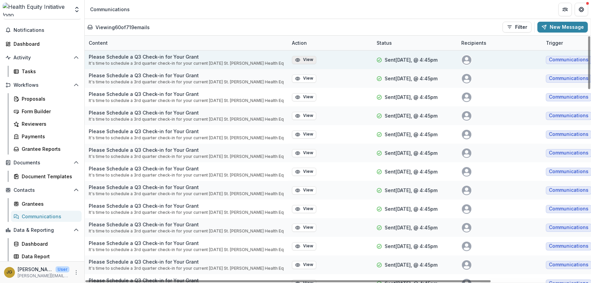
click at [303, 58] on button "View" at bounding box center [304, 60] width 24 height 8
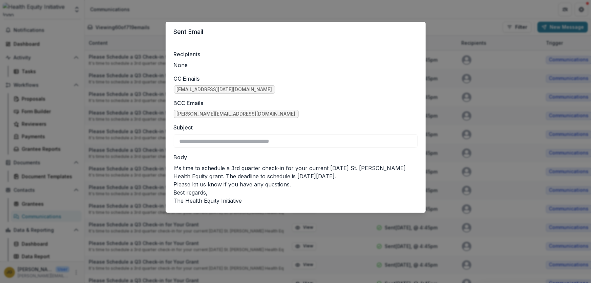
click at [446, 27] on div "**********" at bounding box center [295, 141] width 591 height 283
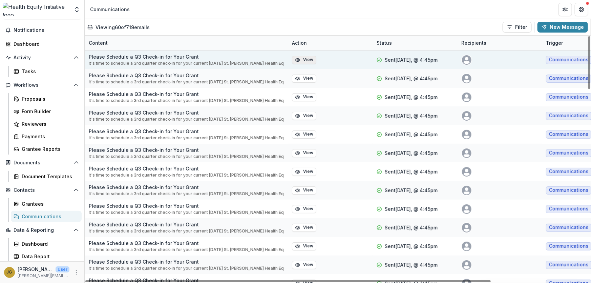
click at [308, 60] on button "View" at bounding box center [304, 60] width 24 height 8
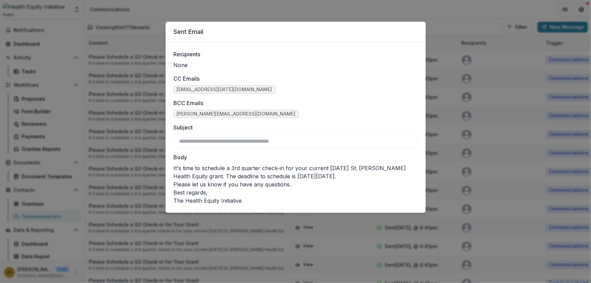
click at [258, 189] on p "Best regards," at bounding box center [296, 192] width 244 height 8
click at [440, 28] on div "**********" at bounding box center [295, 141] width 591 height 283
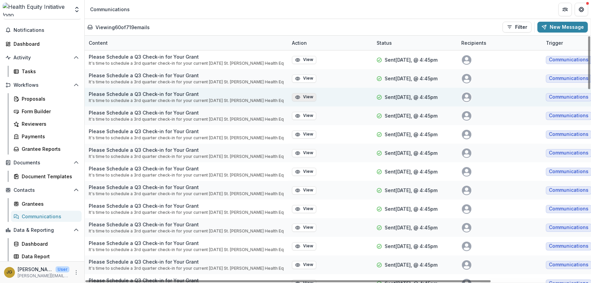
click at [307, 98] on button "View" at bounding box center [304, 97] width 24 height 8
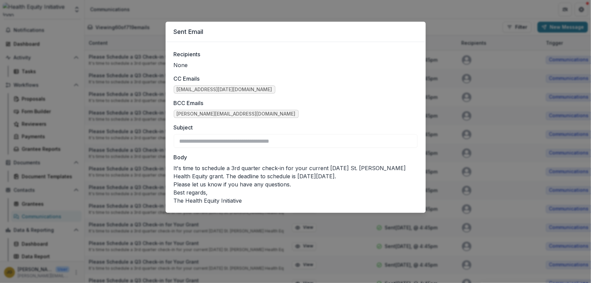
click at [456, 12] on div "**********" at bounding box center [295, 141] width 591 height 283
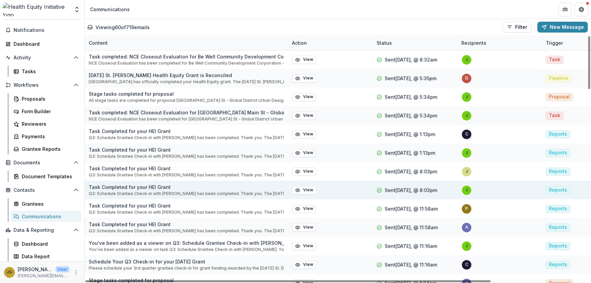
drag, startPoint x: 590, startPoint y: 51, endPoint x: 536, endPoint y: 189, distance: 147.4
click at [588, 89] on div at bounding box center [589, 62] width 2 height 53
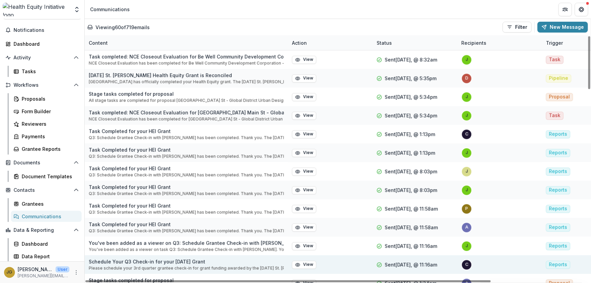
scroll to position [597, 0]
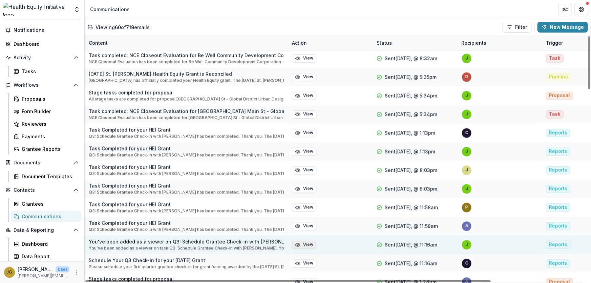
click at [304, 243] on button "View" at bounding box center [304, 245] width 24 height 8
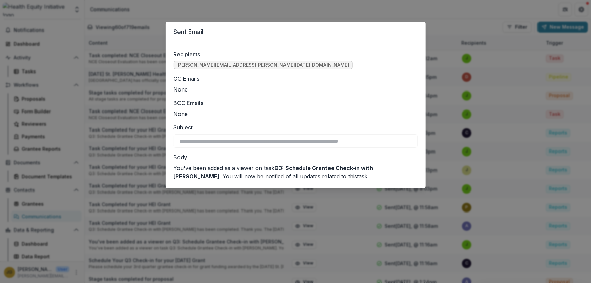
click at [330, 220] on div "**********" at bounding box center [295, 141] width 591 height 283
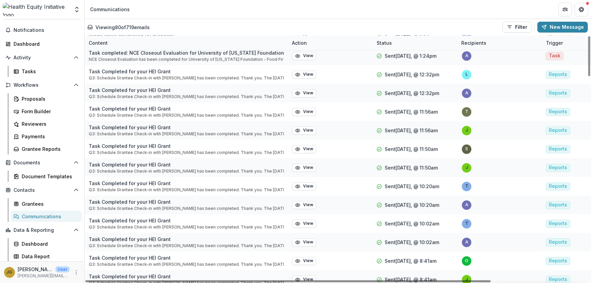
scroll to position [875, 0]
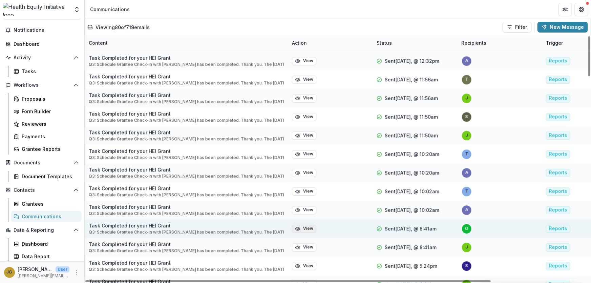
click at [304, 229] on button "View" at bounding box center [304, 229] width 24 height 8
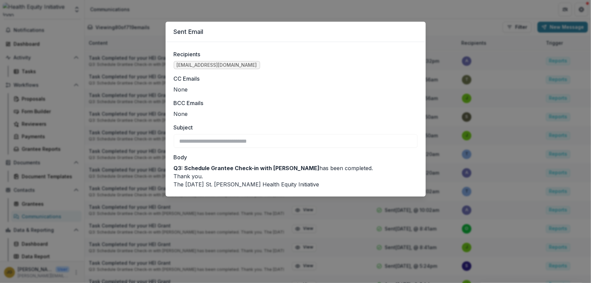
click at [444, 28] on div "**********" at bounding box center [295, 141] width 591 height 283
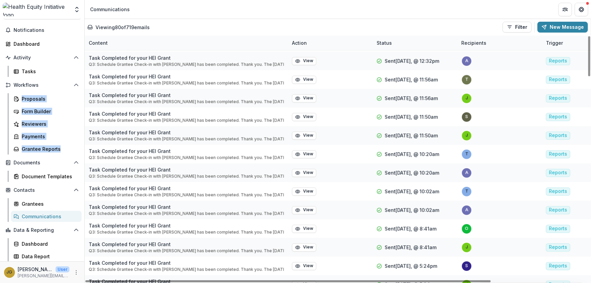
drag, startPoint x: 84, startPoint y: 153, endPoint x: 84, endPoint y: 75, distance: 77.9
click at [84, 75] on div "Search... Ctrl + K Notifications Dashboard Activity Tasks Workflows Proposals F…" at bounding box center [42, 151] width 85 height 264
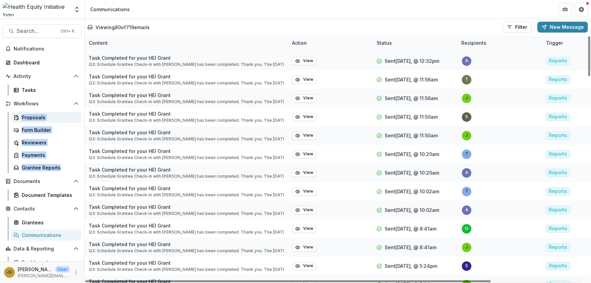
click at [29, 117] on div "Proposals" at bounding box center [49, 117] width 55 height 7
